Goal: Task Accomplishment & Management: Use online tool/utility

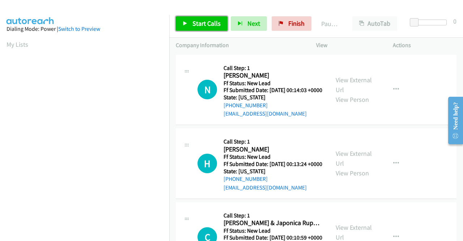
click at [205, 25] on span "Start Calls" at bounding box center [206, 23] width 28 height 8
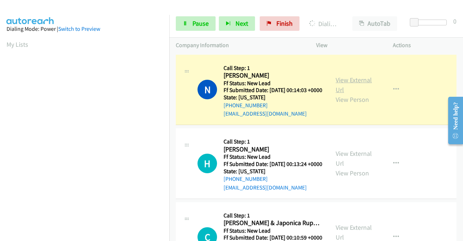
click at [343, 80] on link "View External Url" at bounding box center [354, 85] width 36 height 18
click at [0, 67] on aside "Dialing Mode: Power | Switch to Preview My Lists" at bounding box center [84, 55] width 169 height 401
click at [206, 15] on div "Start Calls Pause Next Finish Dialing Nagur Kanna AutoTab AutoTab 0" at bounding box center [316, 24] width 294 height 28
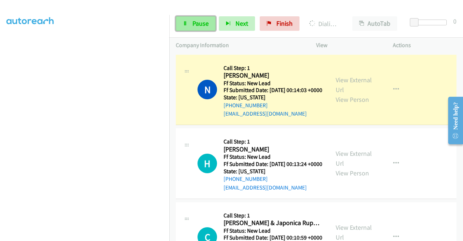
click at [193, 21] on span "Pause" at bounding box center [200, 23] width 16 height 8
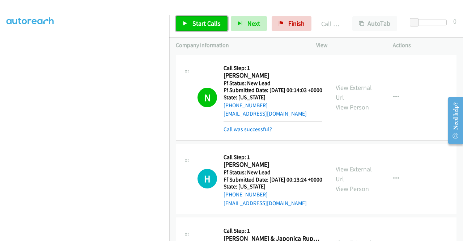
click at [220, 27] on link "Start Calls" at bounding box center [202, 23] width 52 height 14
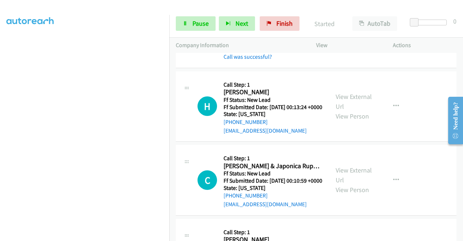
scroll to position [87, 0]
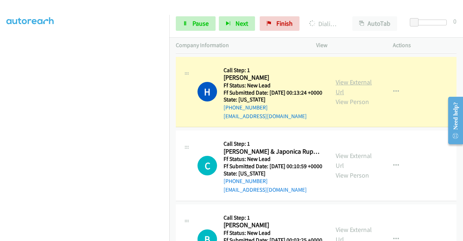
click at [360, 93] on link "View External Url" at bounding box center [354, 87] width 36 height 18
click at [0, 92] on aside "Dialing Mode: Power | Switch to Preview My Lists" at bounding box center [84, 55] width 169 height 401
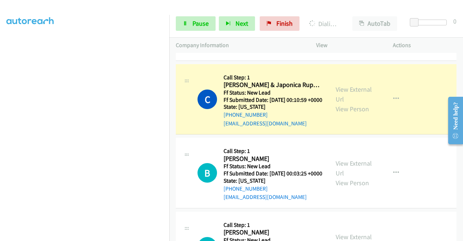
scroll to position [183, 0]
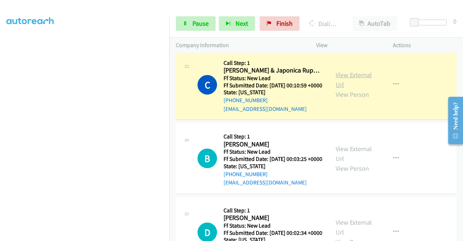
click at [360, 89] on link "View External Url" at bounding box center [354, 80] width 36 height 18
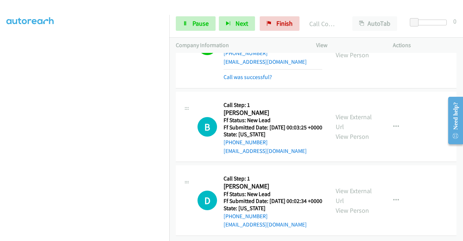
scroll to position [270, 0]
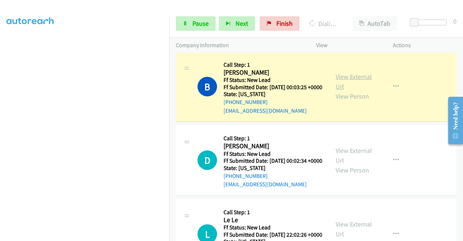
click at [345, 90] on link "View External Url" at bounding box center [354, 81] width 36 height 18
click at [188, 35] on div "Start Calls Pause Next Finish Dialing Bryan Taniguchi AutoTab AutoTab 0" at bounding box center [316, 24] width 294 height 28
click at [190, 29] on link "Pause" at bounding box center [196, 23] width 40 height 14
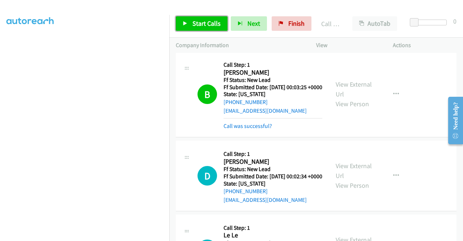
click at [210, 24] on span "Start Calls" at bounding box center [206, 23] width 28 height 8
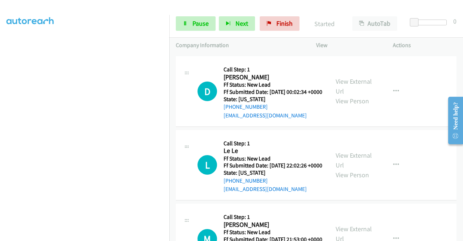
scroll to position [357, 0]
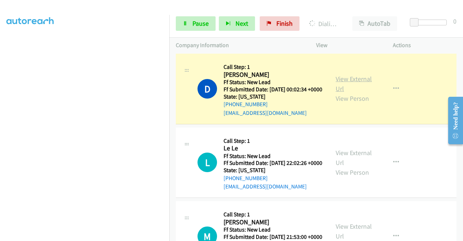
click at [344, 93] on link "View External Url" at bounding box center [354, 84] width 36 height 18
click at [0, 74] on aside "Dialing Mode: Power | Switch to Preview My Lists" at bounding box center [84, 55] width 169 height 401
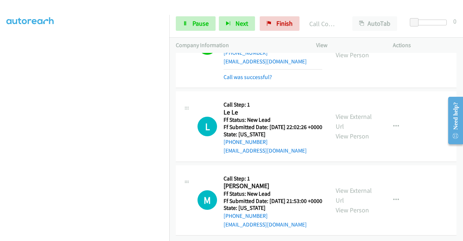
scroll to position [447, 0]
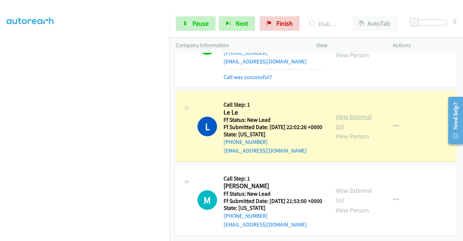
click at [336, 113] on link "View External Url" at bounding box center [354, 121] width 36 height 18
click at [180, 26] on link "Pause" at bounding box center [196, 23] width 40 height 14
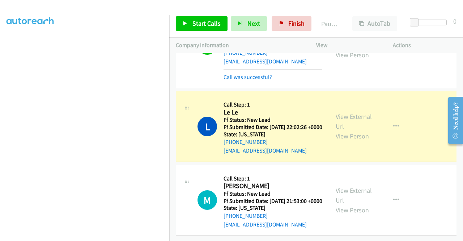
scroll to position [0, 0]
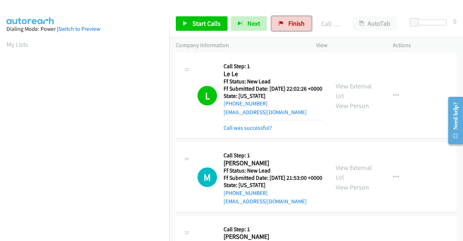
click at [284, 19] on link "Finish" at bounding box center [292, 23] width 40 height 14
